Goal: Information Seeking & Learning: Learn about a topic

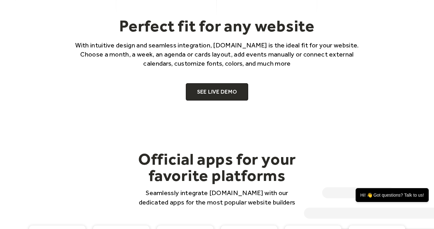
scroll to position [402, 0]
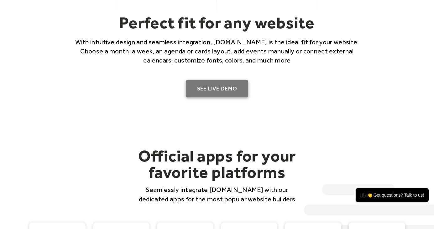
click at [217, 88] on link "SEE LIVE DEMO" at bounding box center [217, 89] width 63 height 18
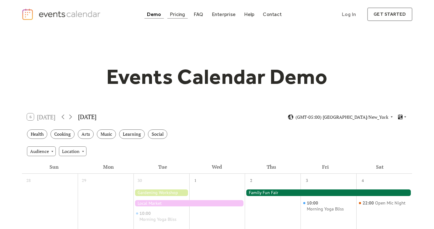
click at [177, 13] on div "Pricing" at bounding box center [177, 14] width 15 height 3
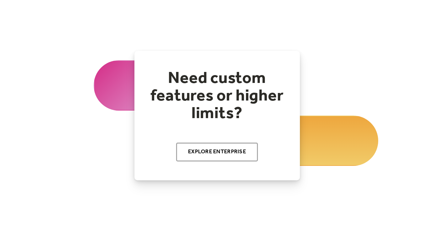
scroll to position [124, 0]
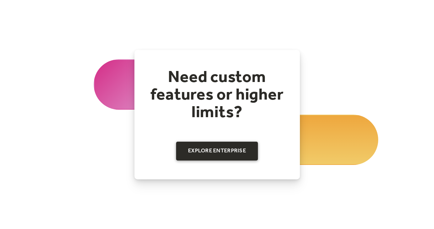
click at [188, 155] on link "Explore Enterprise" at bounding box center [217, 150] width 82 height 19
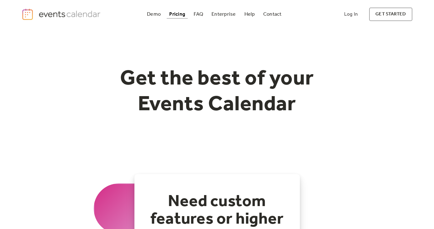
scroll to position [124, 0]
